Goal: Information Seeking & Learning: Check status

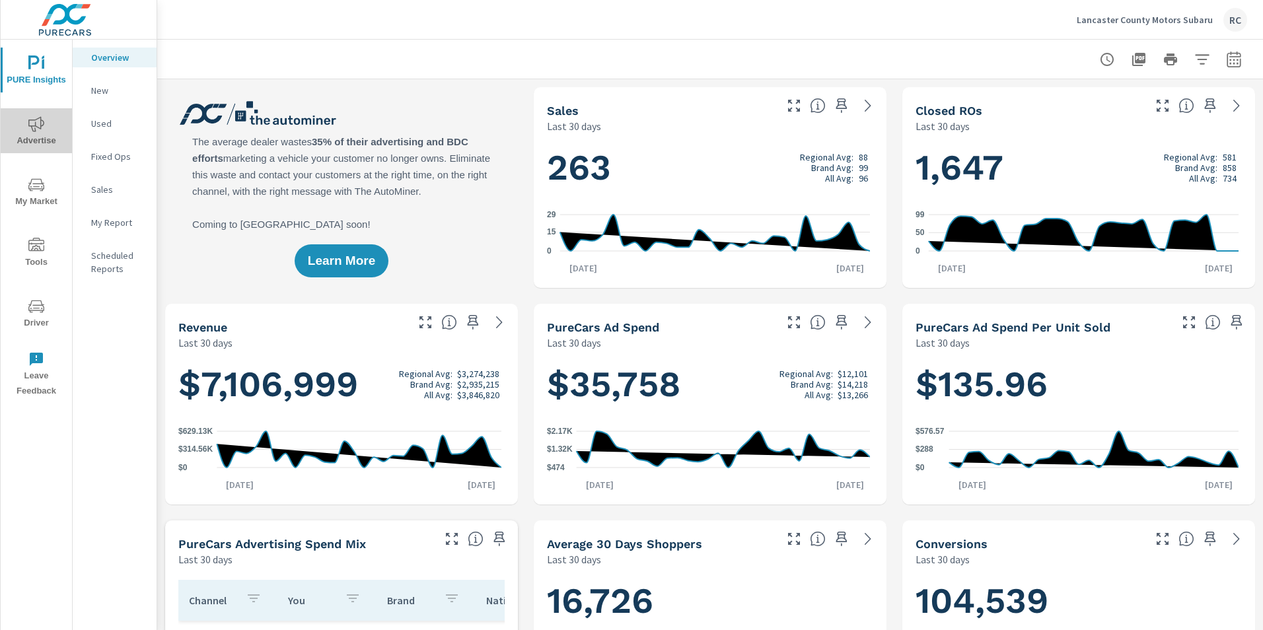
click at [32, 130] on icon "nav menu" at bounding box center [36, 123] width 16 height 15
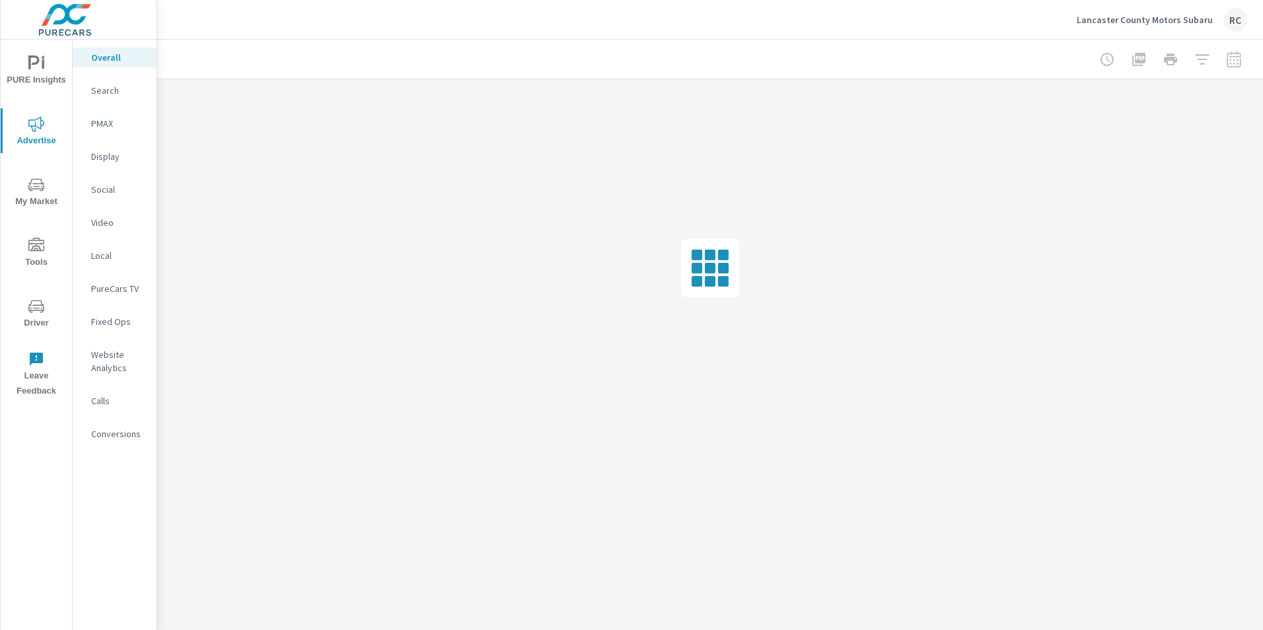
click at [108, 90] on p "Search" at bounding box center [118, 90] width 55 height 13
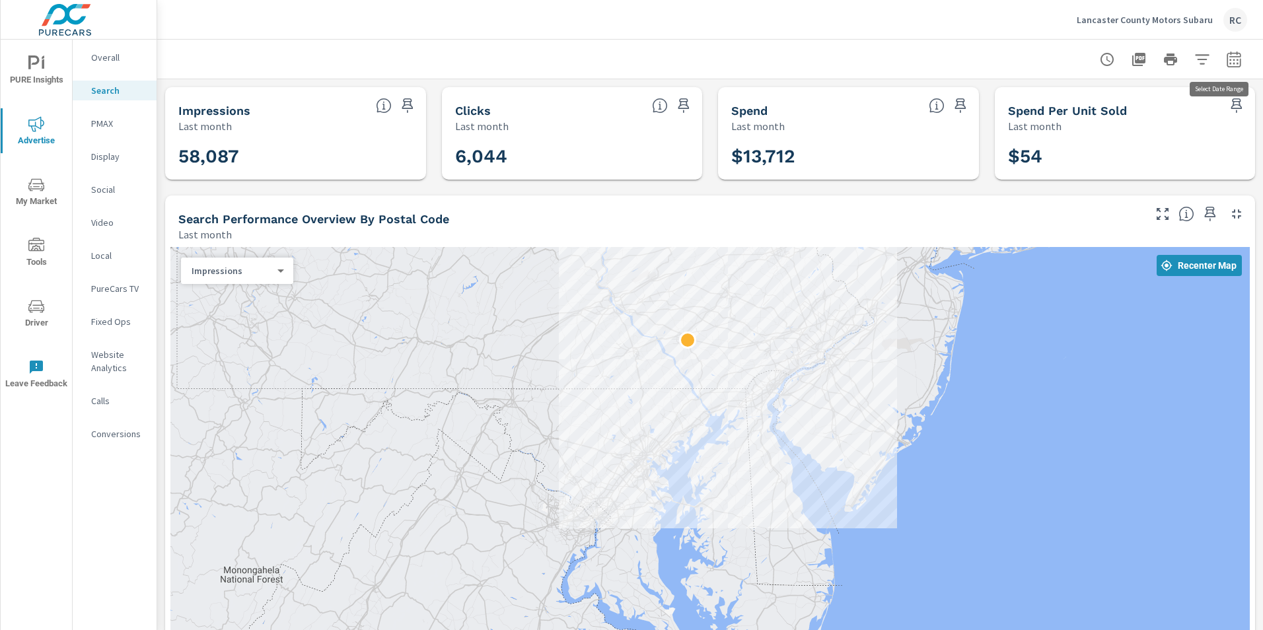
click at [1226, 57] on icon "button" at bounding box center [1234, 60] width 16 height 16
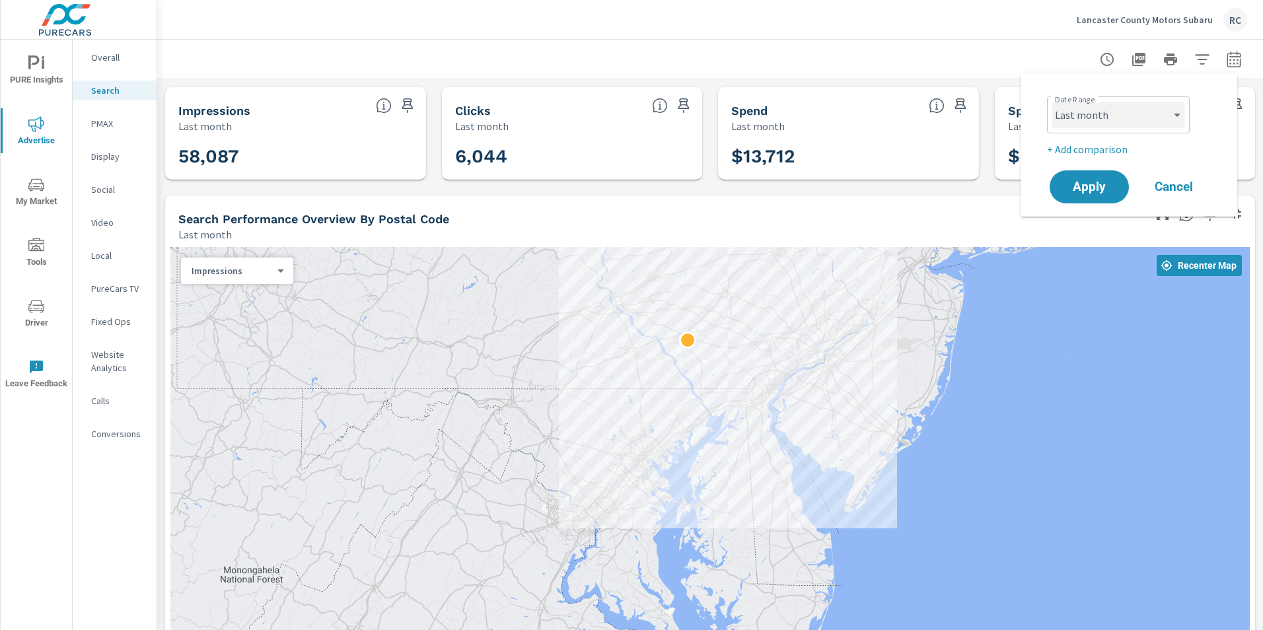
click at [1175, 114] on select "Custom [DATE] Last week Last 7 days Last 14 days Last 30 days Last 45 days Last…" at bounding box center [1118, 115] width 132 height 26
click at [1052, 102] on select "Custom [DATE] Last week Last 7 days Last 14 days Last 30 days Last 45 days Last…" at bounding box center [1118, 115] width 132 height 26
select select "Last 30 days"
click at [1087, 183] on span "Apply" at bounding box center [1089, 187] width 54 height 13
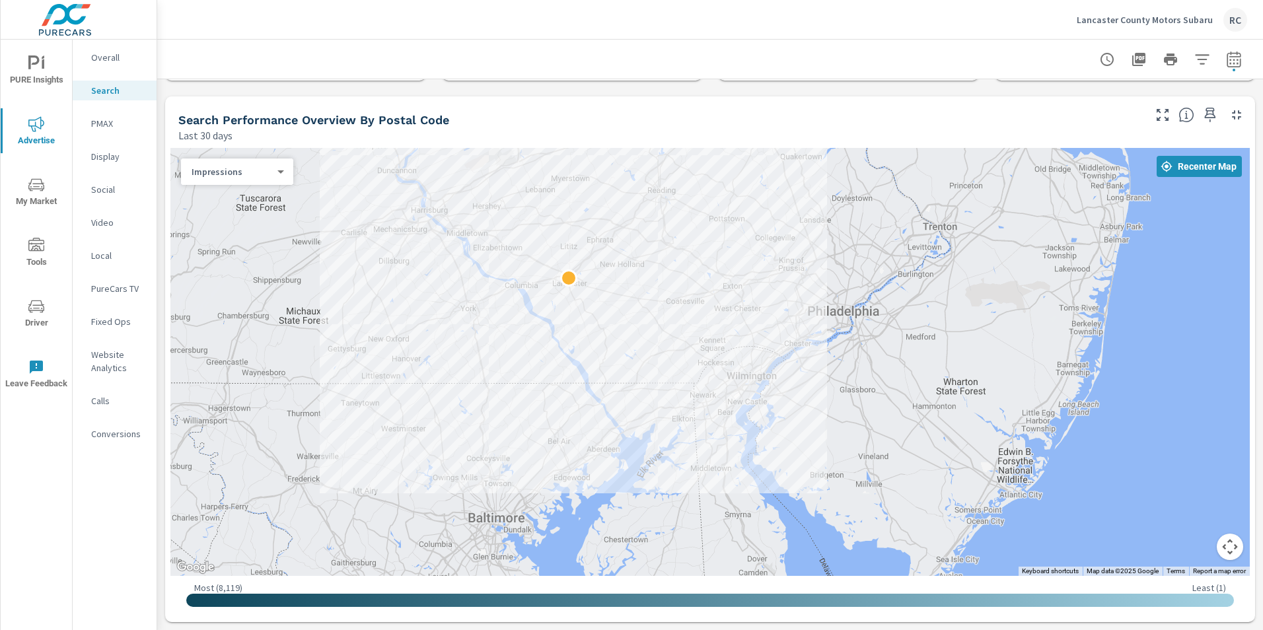
scroll to position [101, 0]
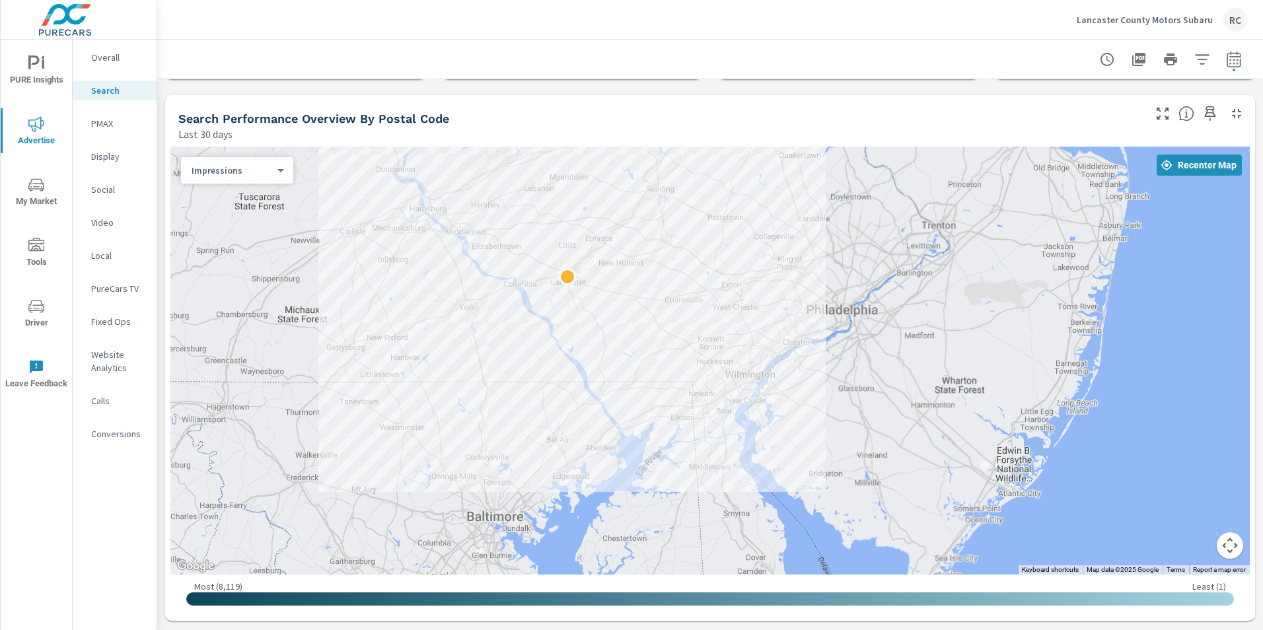
scroll to position [101, 0]
click at [1185, 18] on p "Lancaster County Motors Subaru" at bounding box center [1145, 20] width 136 height 12
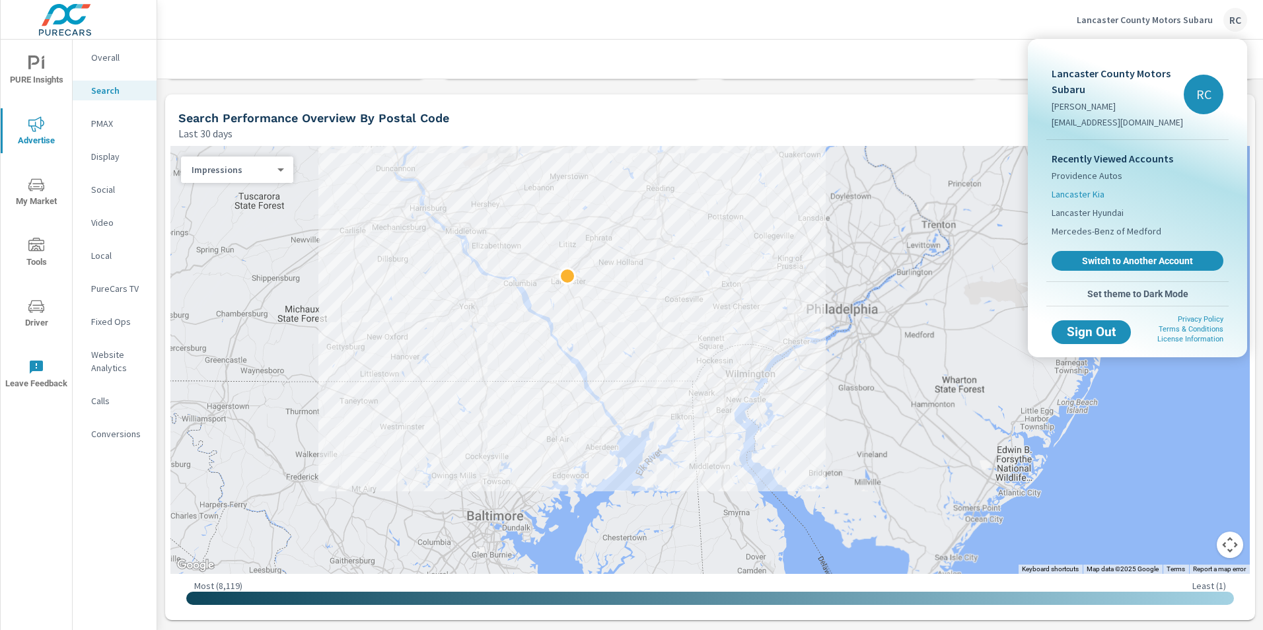
click at [1087, 196] on span "Lancaster Kia" at bounding box center [1078, 194] width 53 height 13
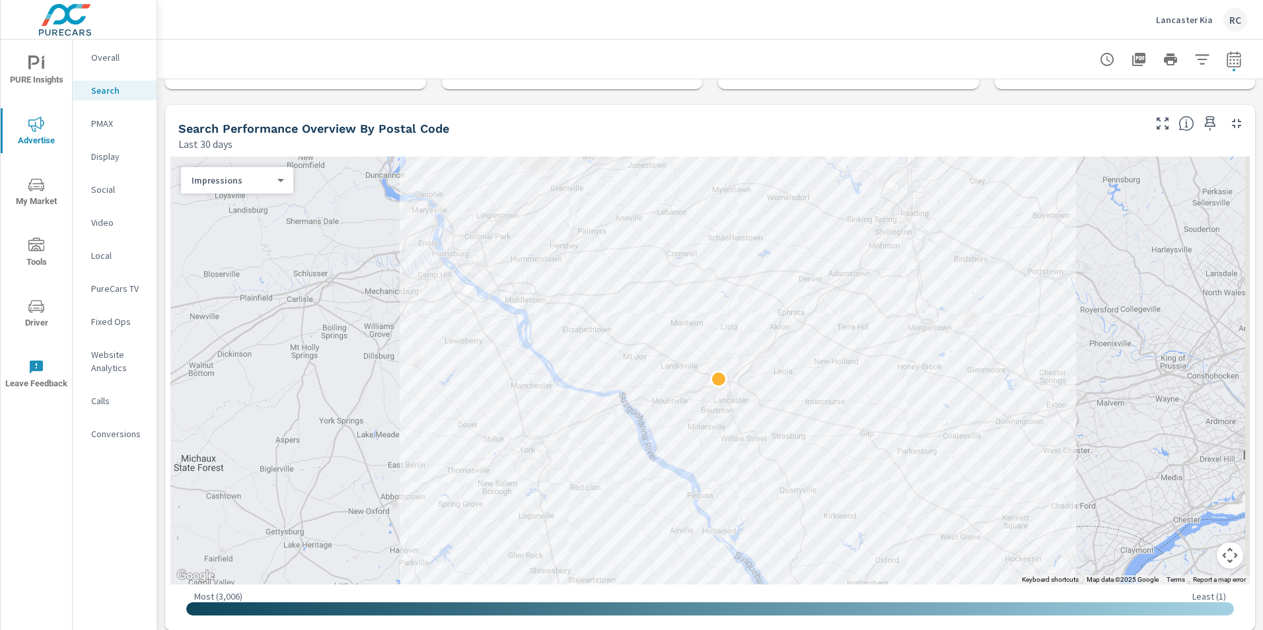
scroll to position [133, 0]
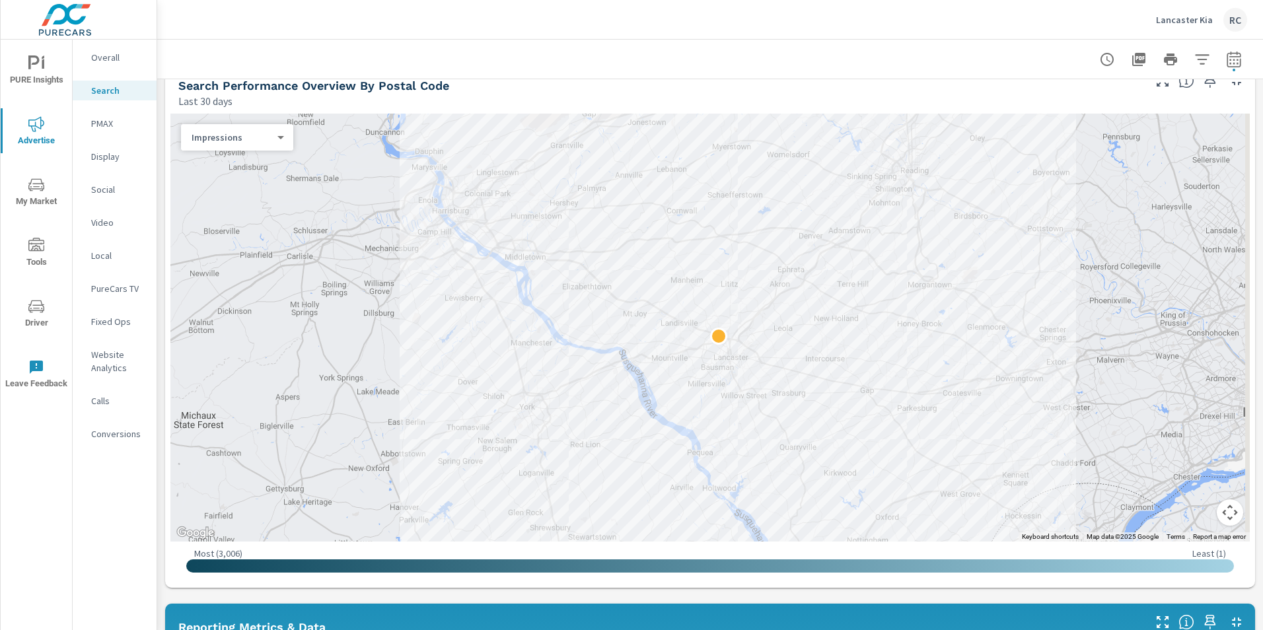
click at [1219, 513] on button "Map camera controls" at bounding box center [1230, 512] width 26 height 26
click at [1192, 506] on button "Zoom out" at bounding box center [1197, 512] width 26 height 26
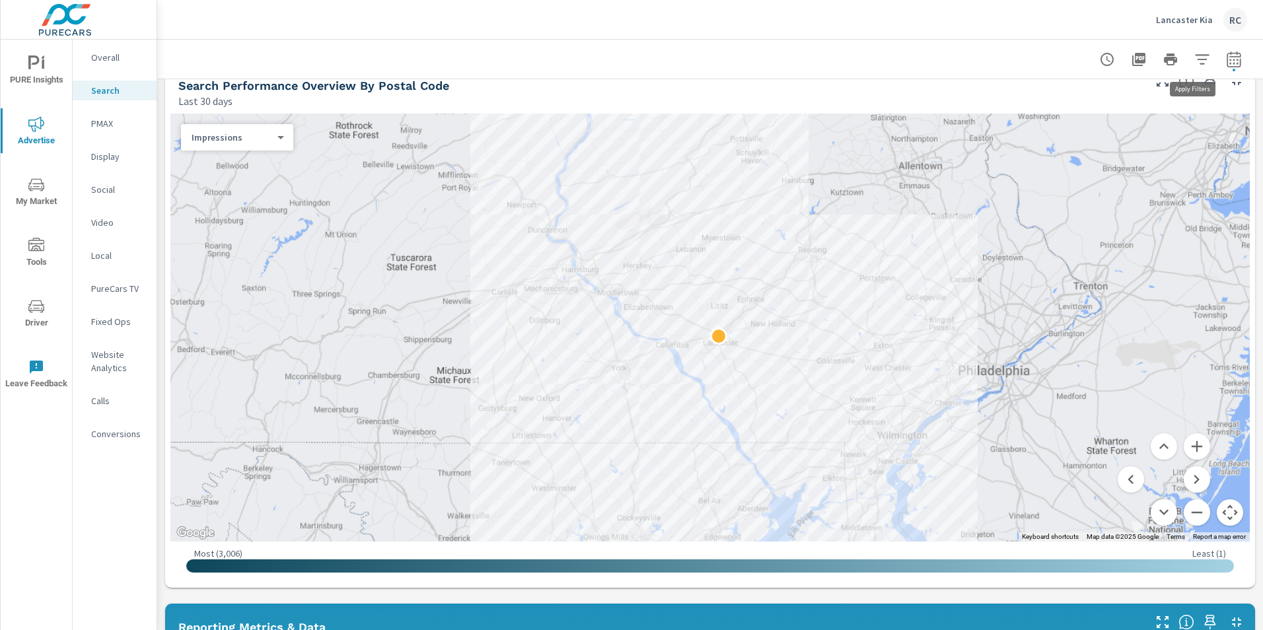
click at [1195, 56] on icon "button" at bounding box center [1202, 60] width 16 height 16
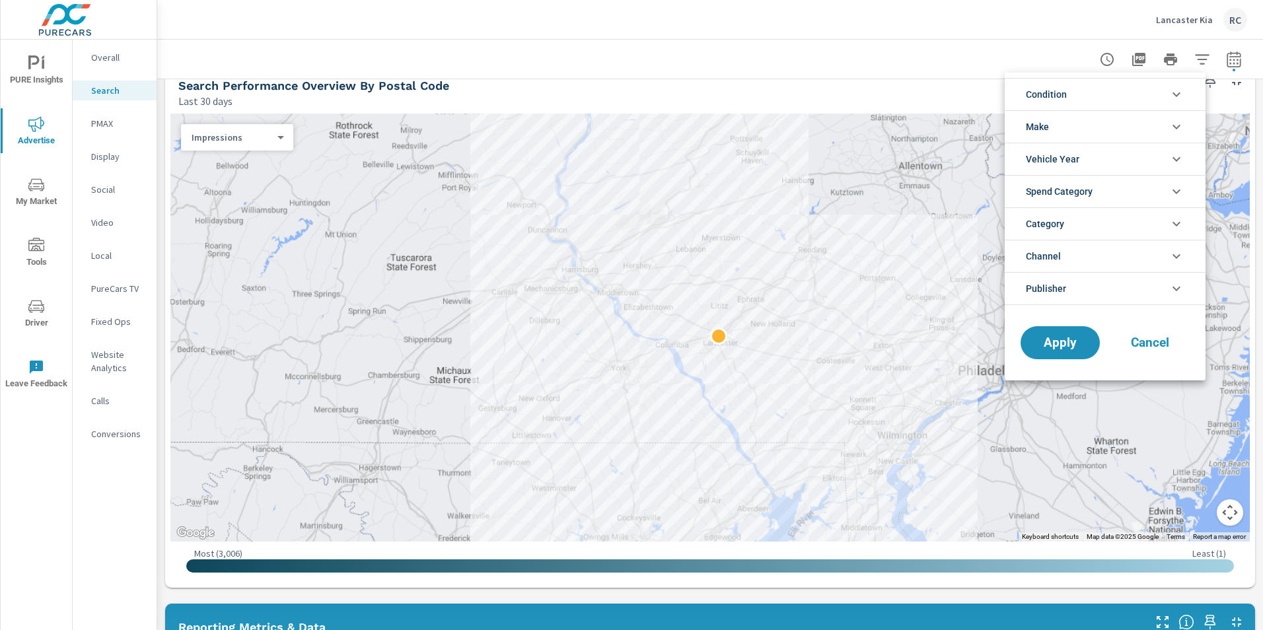
click at [975, 46] on div at bounding box center [631, 315] width 1263 height 630
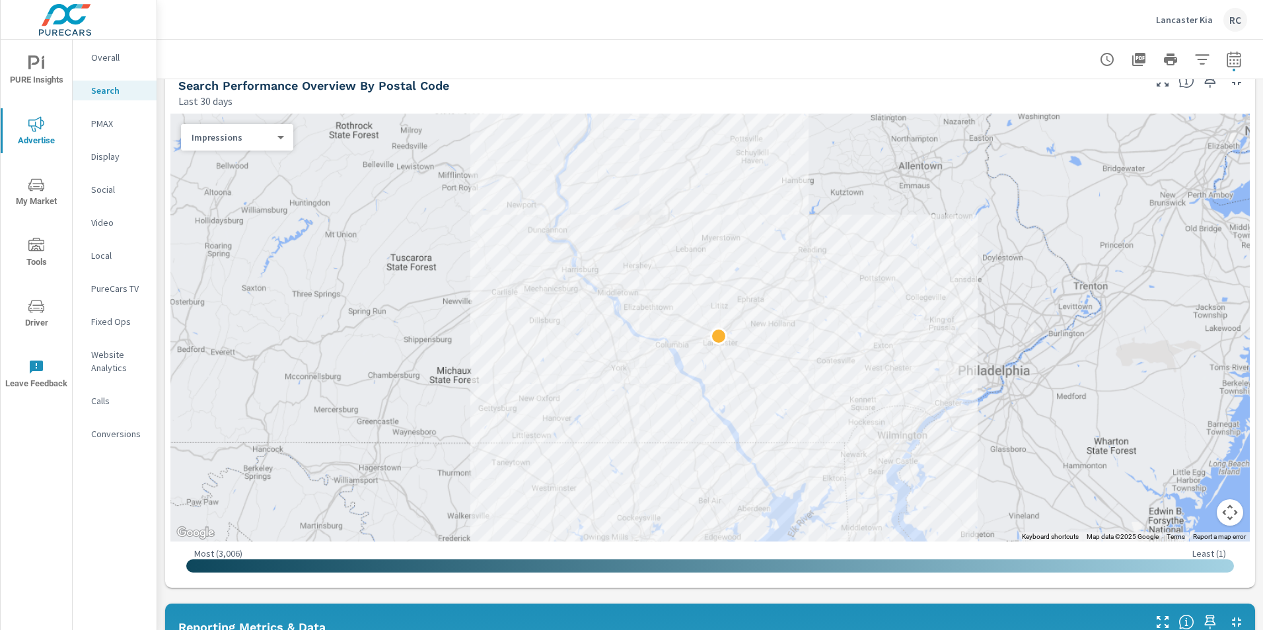
click at [1174, 17] on p "Lancaster Kia" at bounding box center [1184, 20] width 57 height 12
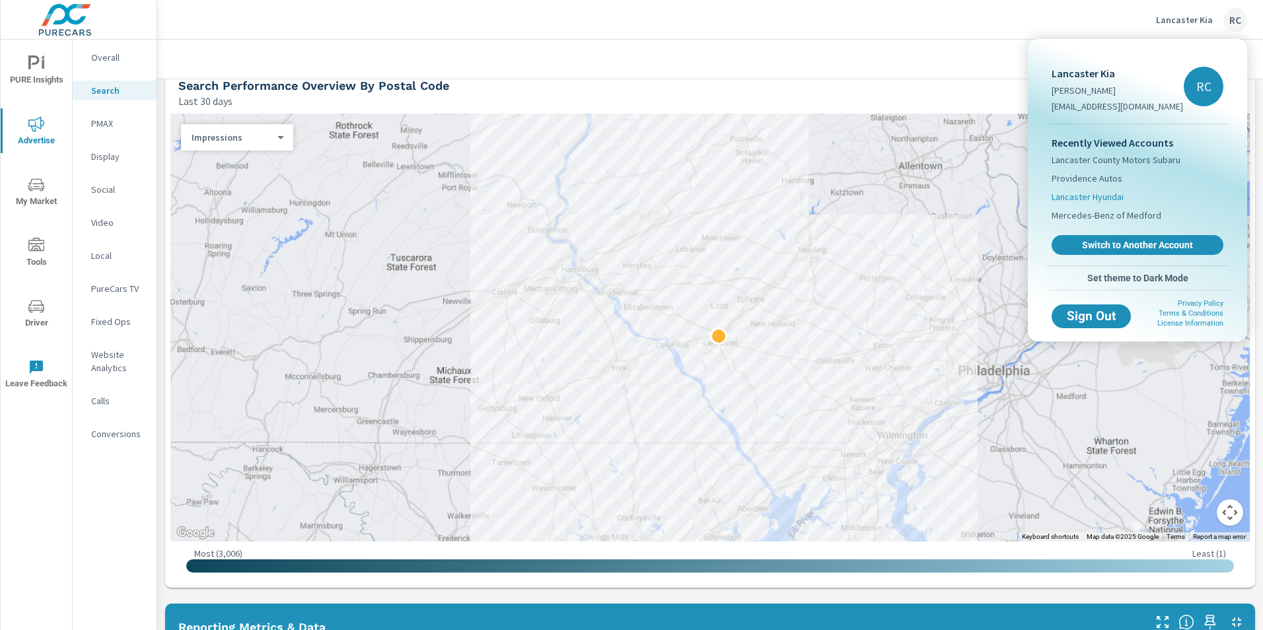
click at [1097, 192] on span "Lancaster Hyundai" at bounding box center [1088, 196] width 72 height 13
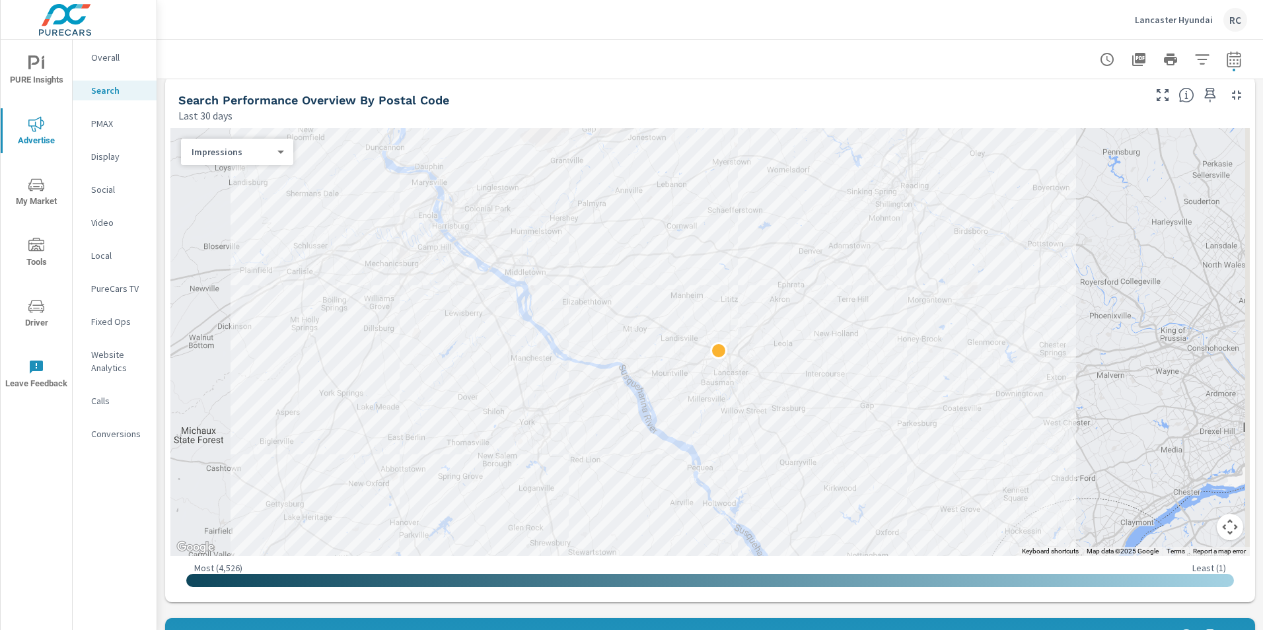
scroll to position [132, 0]
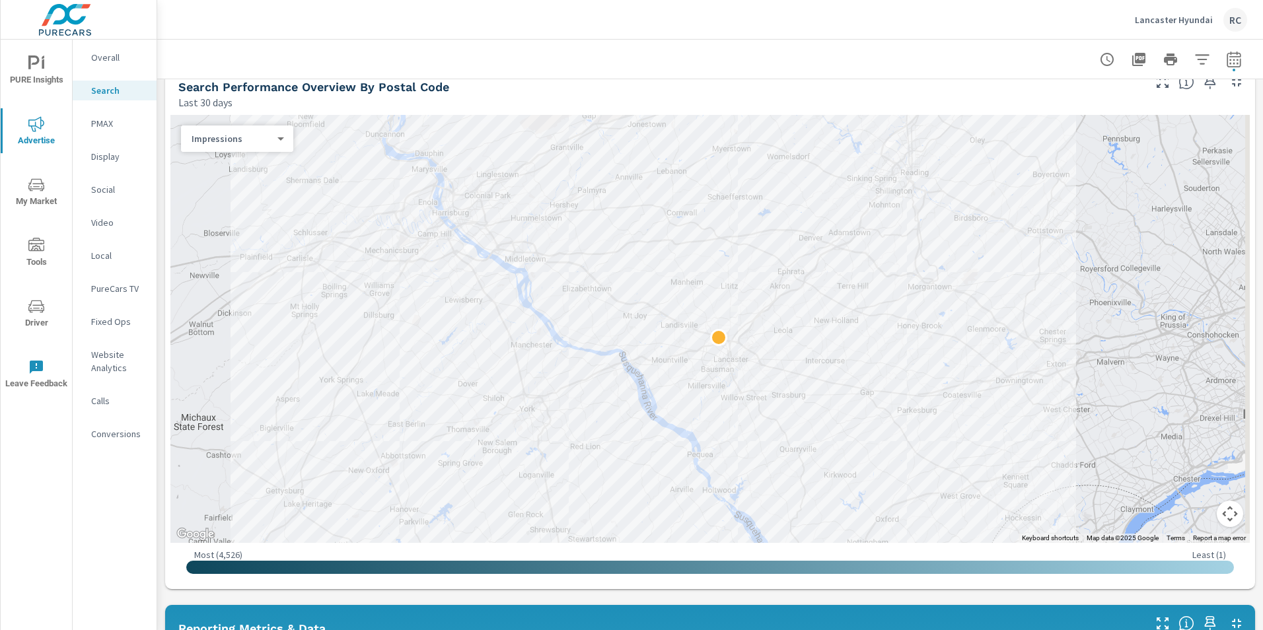
click at [1217, 514] on button "Map camera controls" at bounding box center [1230, 514] width 26 height 26
click at [1193, 511] on button "Zoom out" at bounding box center [1197, 514] width 26 height 26
